Goal: Information Seeking & Learning: Learn about a topic

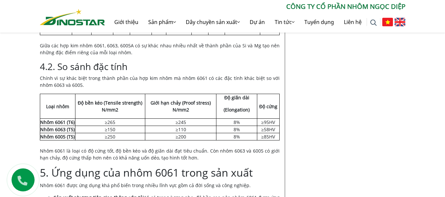
scroll to position [1087, 0]
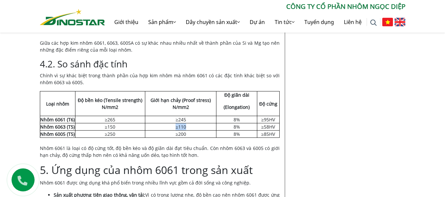
drag, startPoint x: 185, startPoint y: 128, endPoint x: 159, endPoint y: 128, distance: 25.4
click at [159, 128] on td "≥110" at bounding box center [180, 126] width 71 height 7
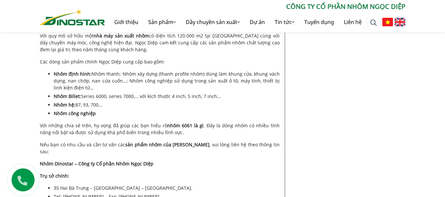
scroll to position [1745, 0]
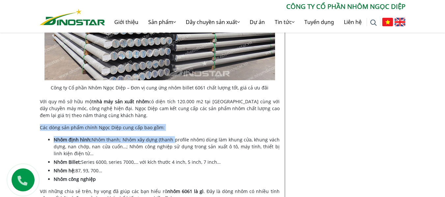
drag, startPoint x: 174, startPoint y: 121, endPoint x: 38, endPoint y: 107, distance: 136.4
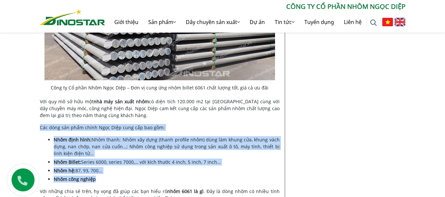
drag, startPoint x: 41, startPoint y: 106, endPoint x: 127, endPoint y: 158, distance: 100.9
click at [130, 167] on li "Nhôm hệ: 87, 93, 700…" at bounding box center [167, 170] width 226 height 7
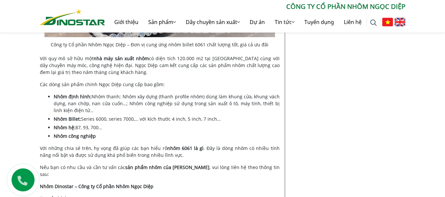
scroll to position [1844, 0]
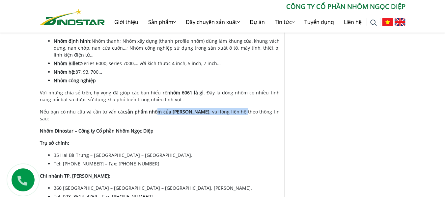
drag, startPoint x: 225, startPoint y: 91, endPoint x: 152, endPoint y: 90, distance: 73.1
click at [152, 108] on p "Nếu bạn có nhu cầu và cần tư vấn các sản phẩm nhôm của [PERSON_NAME] , vui lòng…" at bounding box center [160, 115] width 240 height 14
click at [136, 109] on strong "sản phẩm nhôm của [PERSON_NAME]" at bounding box center [167, 112] width 84 height 6
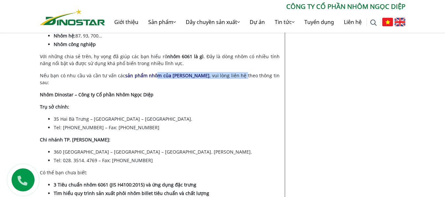
scroll to position [1976, 0]
